Goal: Task Accomplishment & Management: Use online tool/utility

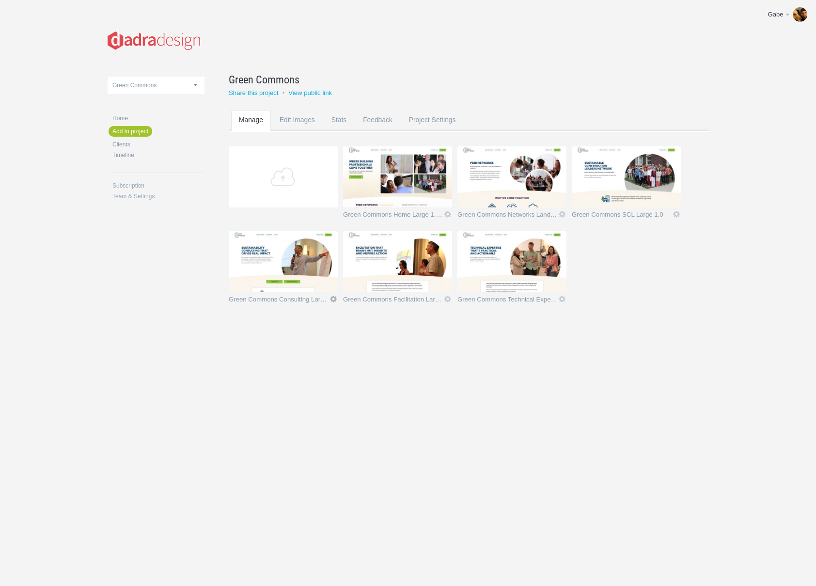
click at [333, 298] on link "Icon" at bounding box center [333, 299] width 9 height 9
click at [312, 260] on link "Edit / Replace" at bounding box center [314, 258] width 59 height 11
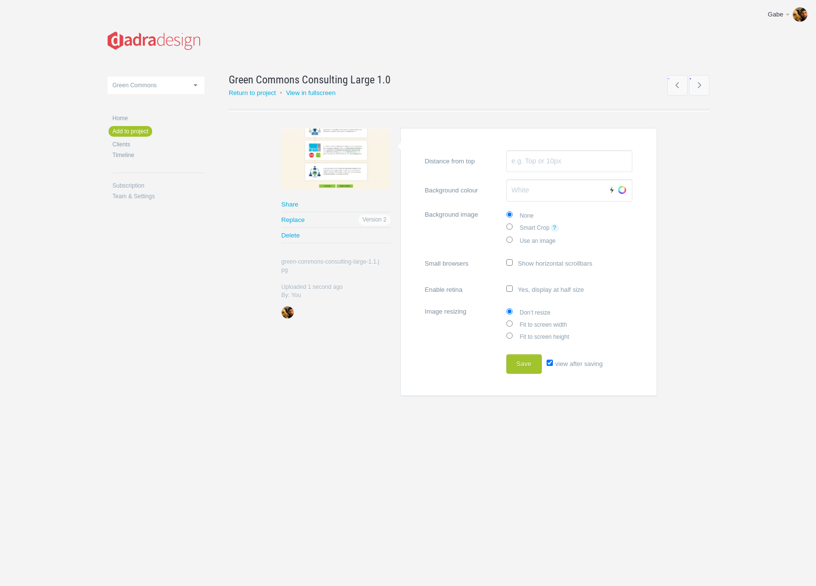
click at [560, 361] on label "view after saving" at bounding box center [575, 363] width 56 height 19
click at [553, 361] on input "view after saving" at bounding box center [550, 363] width 6 height 6
checkbox input "false"
click at [530, 362] on button "Save" at bounding box center [523, 363] width 35 height 19
click at [252, 95] on link "Return to project" at bounding box center [252, 92] width 47 height 7
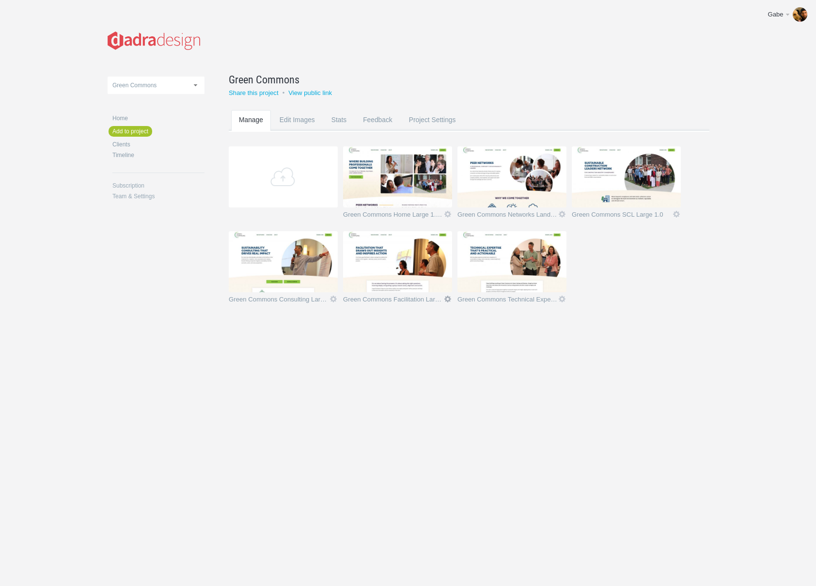
click at [447, 297] on link "Icon" at bounding box center [447, 299] width 9 height 9
click at [425, 257] on link "Edit / Replace" at bounding box center [428, 258] width 59 height 11
click at [564, 300] on link "Icon" at bounding box center [562, 299] width 9 height 9
click at [542, 257] on link "Edit / Replace" at bounding box center [543, 258] width 59 height 11
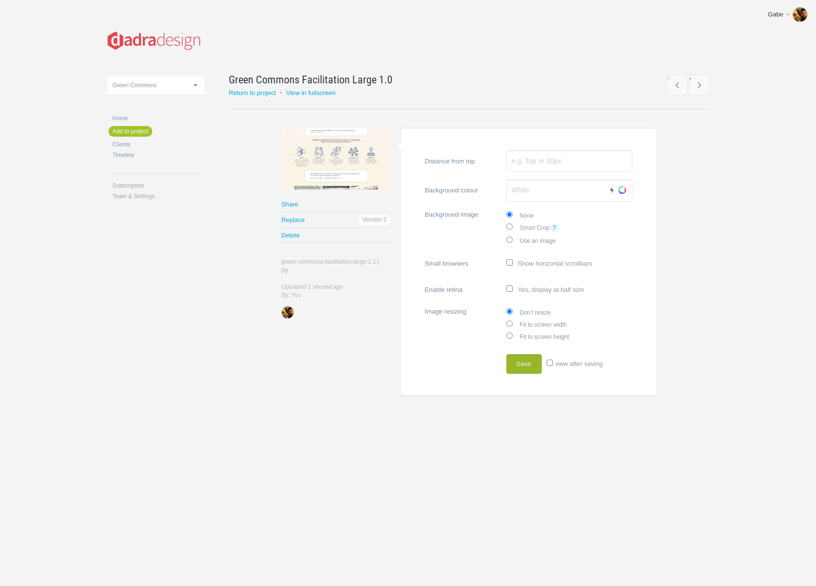
click at [531, 362] on button "Save" at bounding box center [523, 363] width 35 height 19
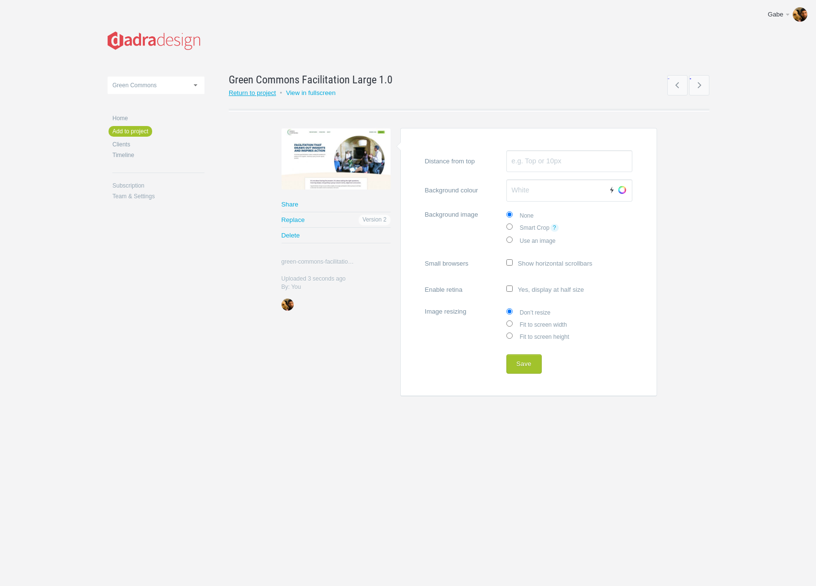
click at [254, 94] on link "Return to project" at bounding box center [252, 92] width 47 height 7
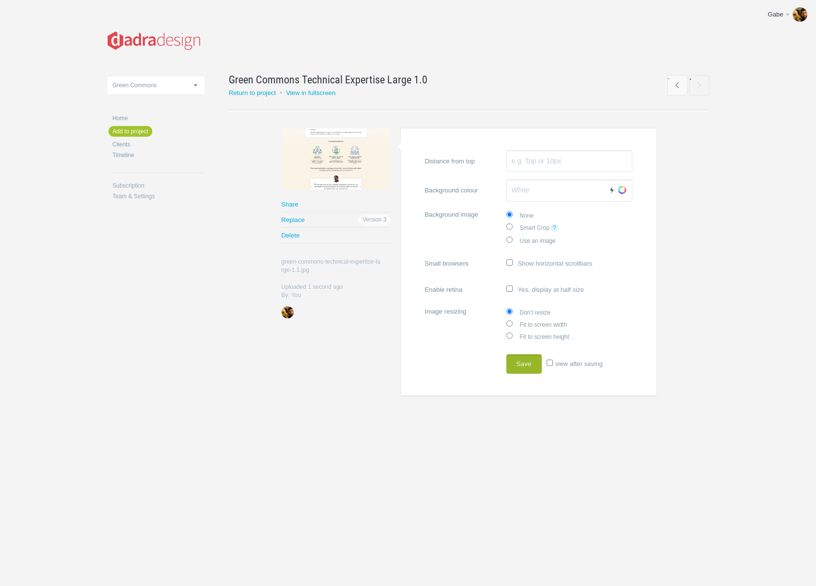
click at [523, 363] on button "Save" at bounding box center [523, 363] width 35 height 19
click at [246, 92] on link "Return to project" at bounding box center [252, 92] width 47 height 7
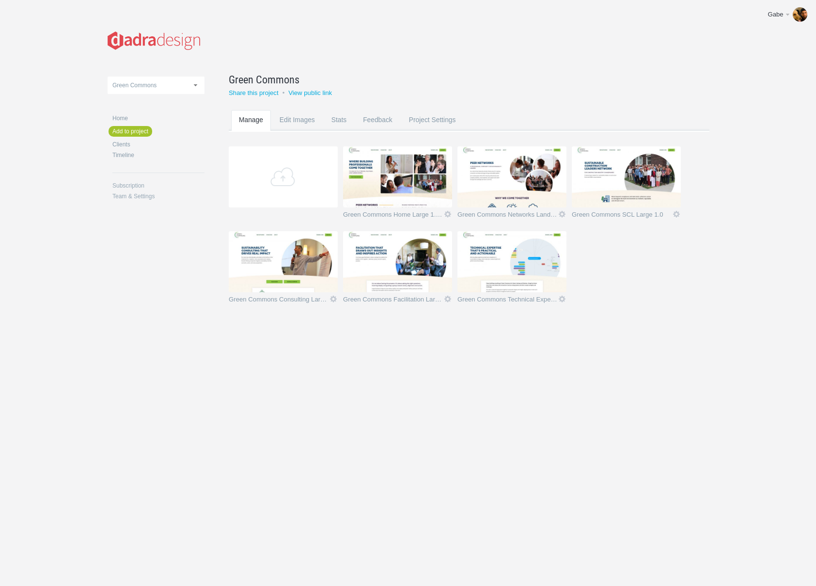
click at [333, 331] on div "Green Commons Heart of VT NBNC Screen Width Test VCE Green Commons Home Add to …" at bounding box center [408, 181] width 601 height 362
click at [301, 267] on img at bounding box center [283, 261] width 109 height 61
click at [369, 263] on img at bounding box center [397, 261] width 109 height 61
click at [490, 260] on img at bounding box center [511, 261] width 109 height 61
